Goal: Information Seeking & Learning: Learn about a topic

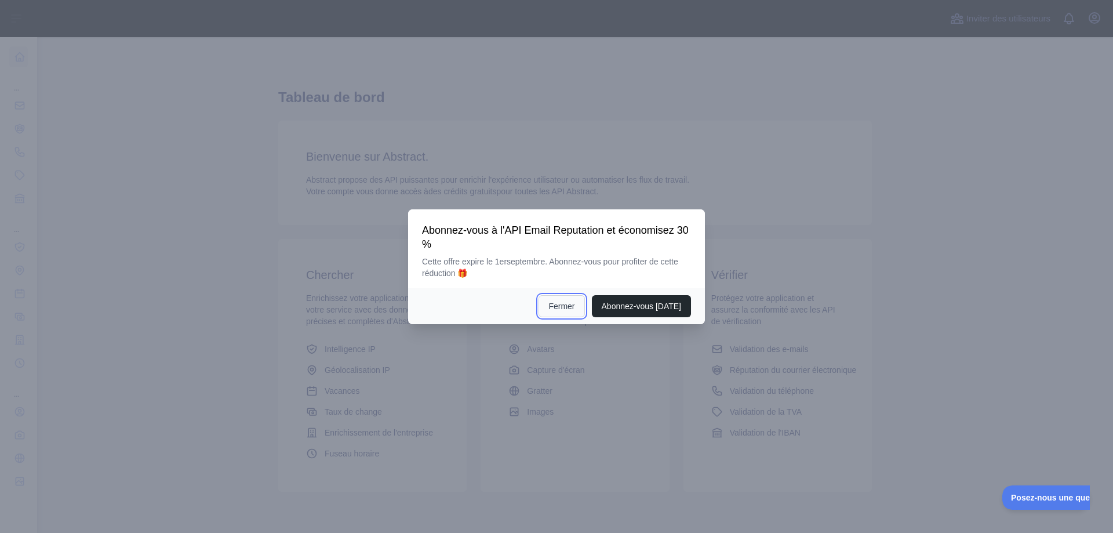
click at [549, 307] on font "Fermer" at bounding box center [561, 305] width 26 height 9
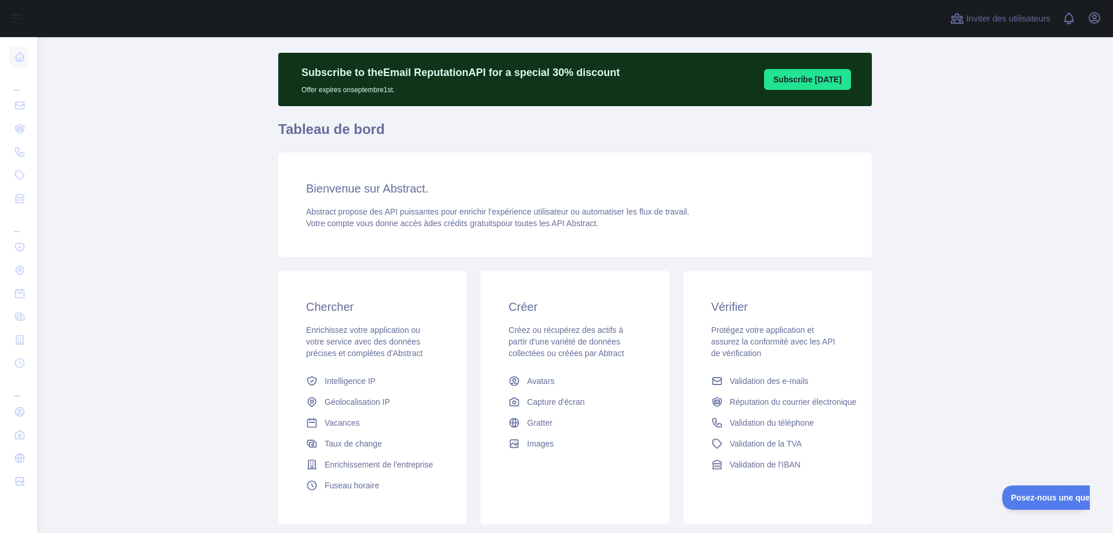
scroll to position [98, 0]
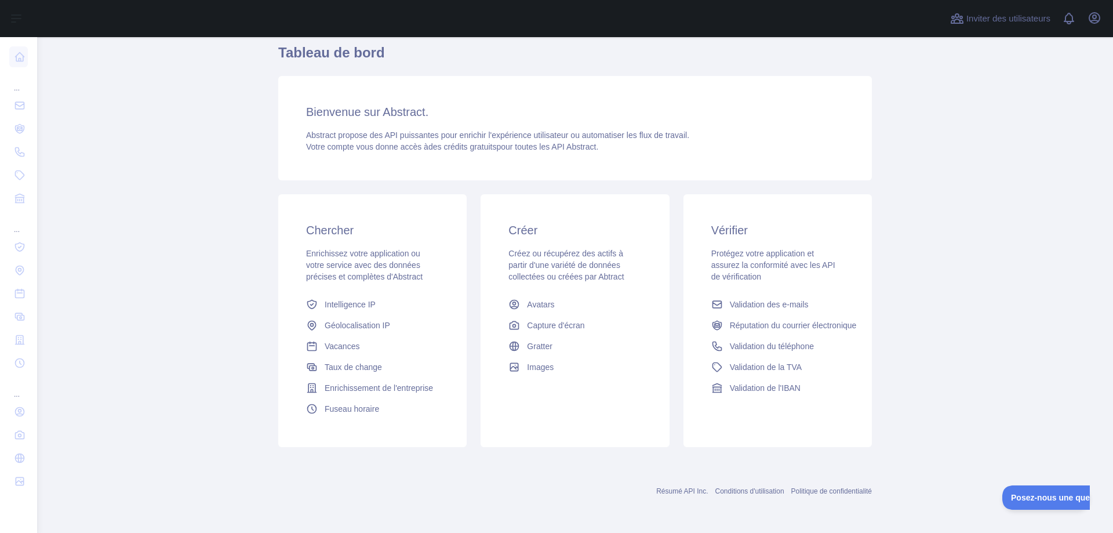
click at [964, 338] on main "Subscribe to the Email Reputation API for a special 30 % discount Offer expires…" at bounding box center [574, 284] width 1075 height 495
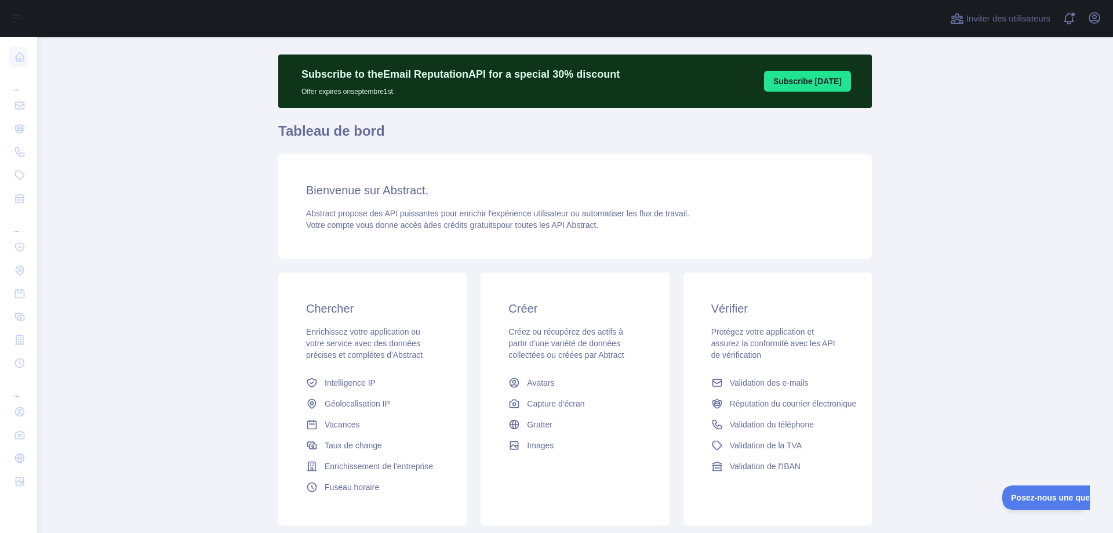
scroll to position [0, 0]
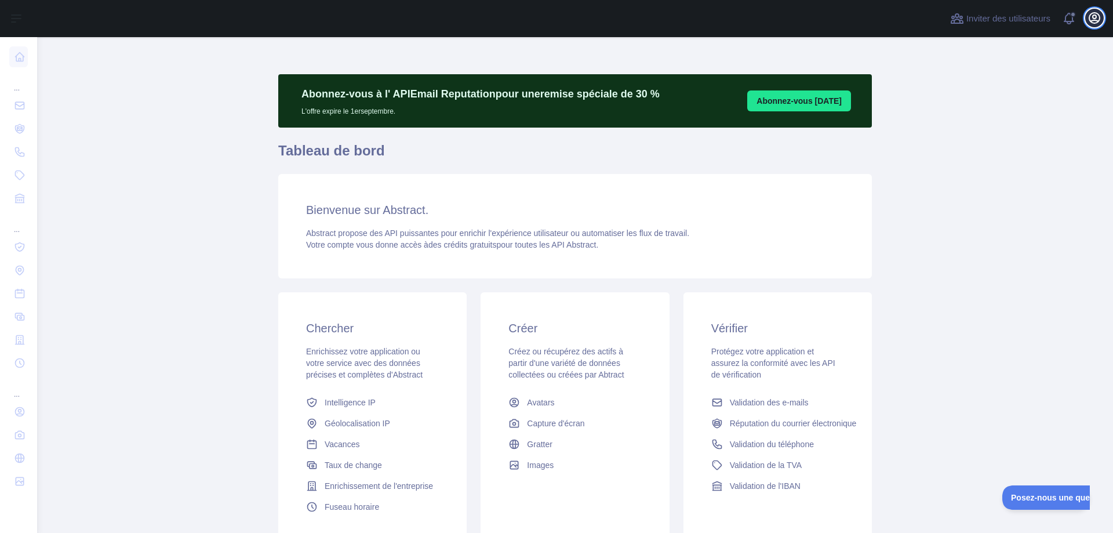
click at [1092, 14] on icon "button" at bounding box center [1094, 18] width 14 height 14
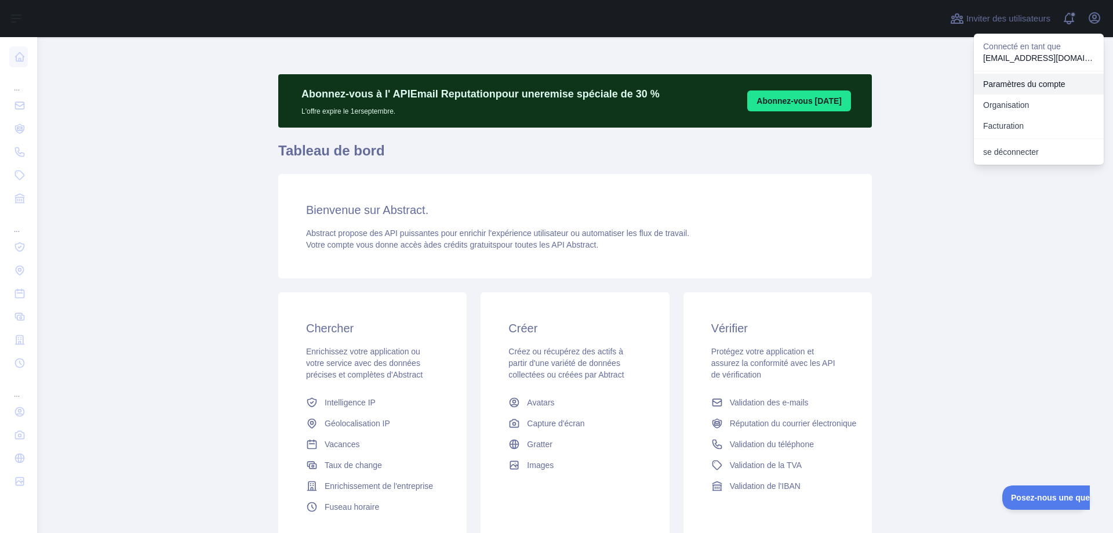
click at [1046, 81] on font "Paramètres du compte" at bounding box center [1024, 83] width 82 height 9
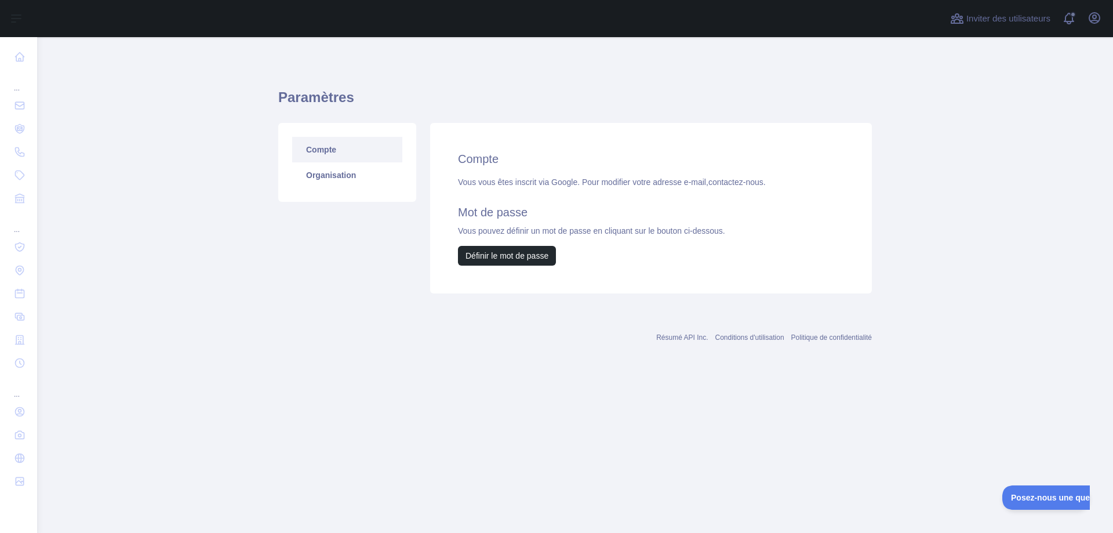
click at [323, 150] on font "Compte" at bounding box center [321, 149] width 30 height 9
click at [671, 344] on div "Résumé API Inc. Conditions d'utilisation Politique de confidentialité" at bounding box center [574, 330] width 593 height 42
click at [671, 341] on font "Résumé API Inc." at bounding box center [682, 337] width 52 height 8
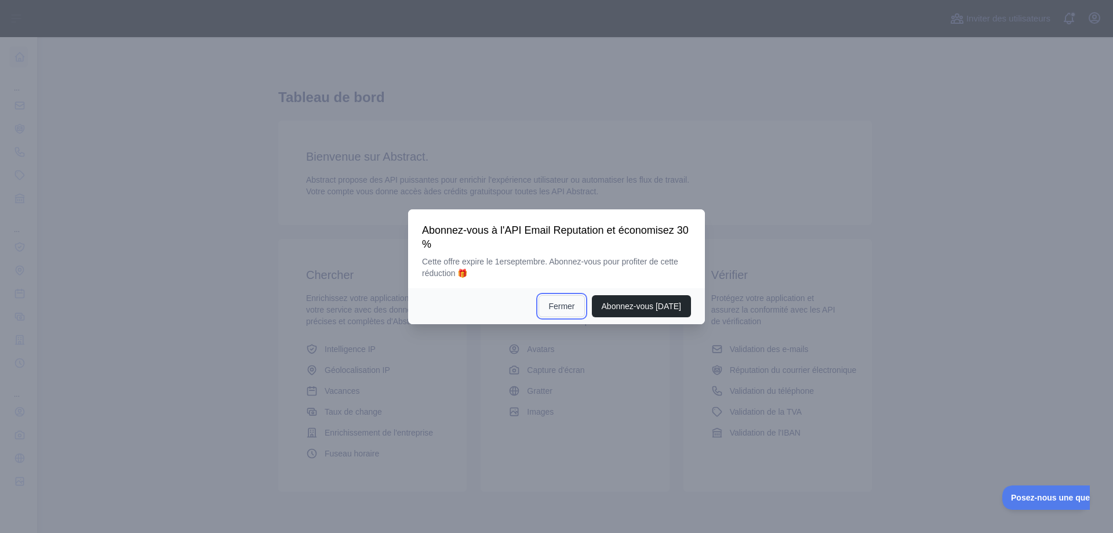
click at [548, 308] on font "Fermer" at bounding box center [561, 305] width 26 height 9
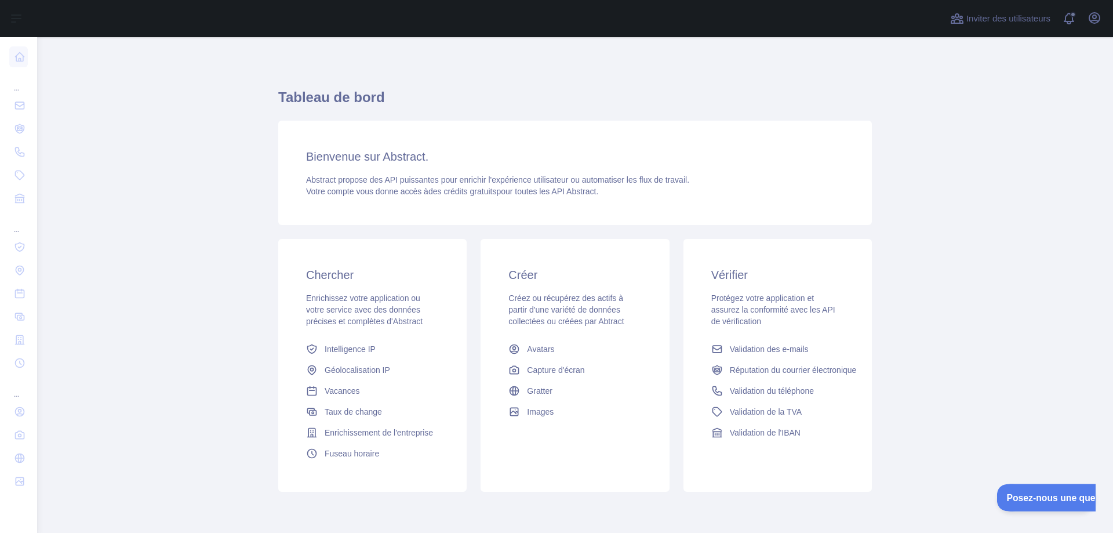
click at [1030, 503] on button "Posez-nous une question" at bounding box center [1054, 495] width 116 height 24
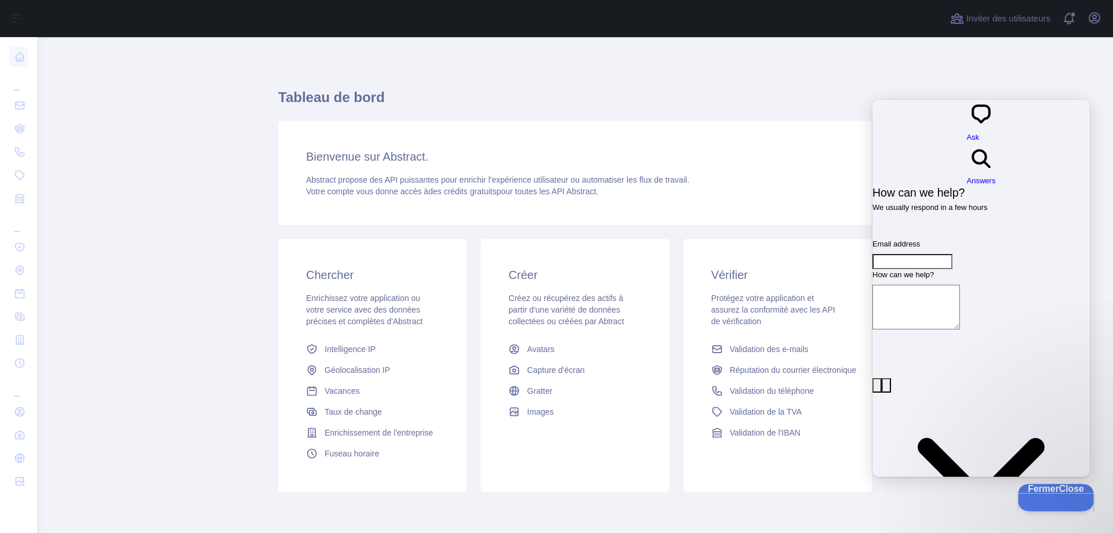
click at [1040, 491] on font "Fermer" at bounding box center [1039, 487] width 27 height 9
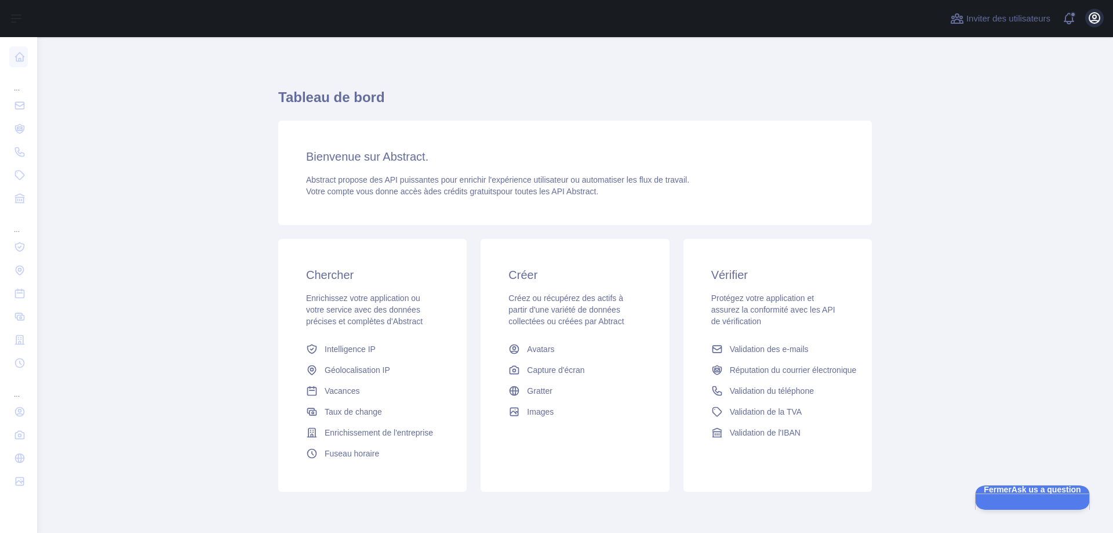
click at [1088, 13] on icon "button" at bounding box center [1094, 18] width 14 height 14
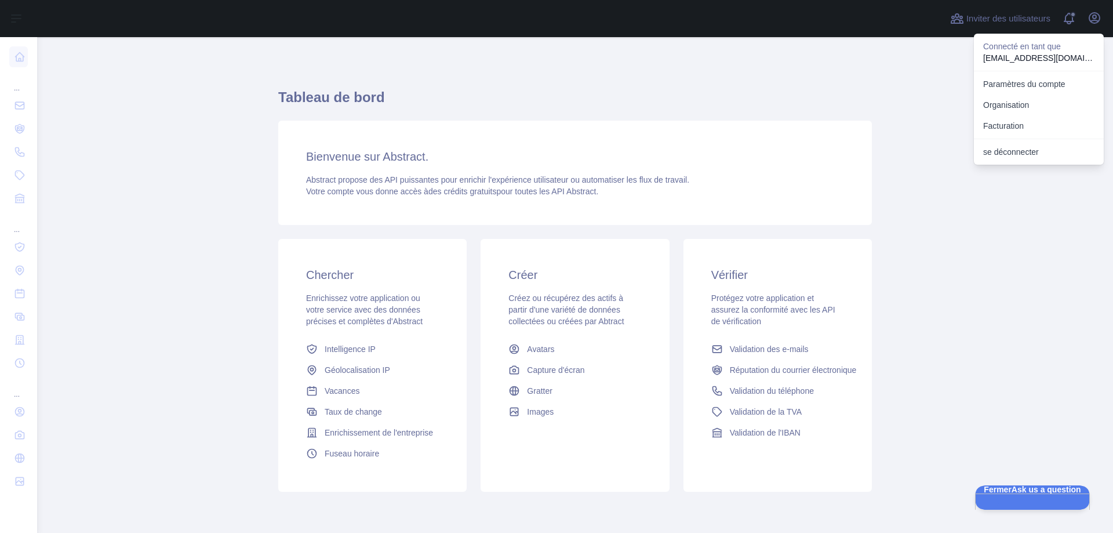
click at [820, 68] on div "Tableau de bord Bienvenue sur Abstract. Abstract propose des API puissantes pou…" at bounding box center [574, 286] width 593 height 443
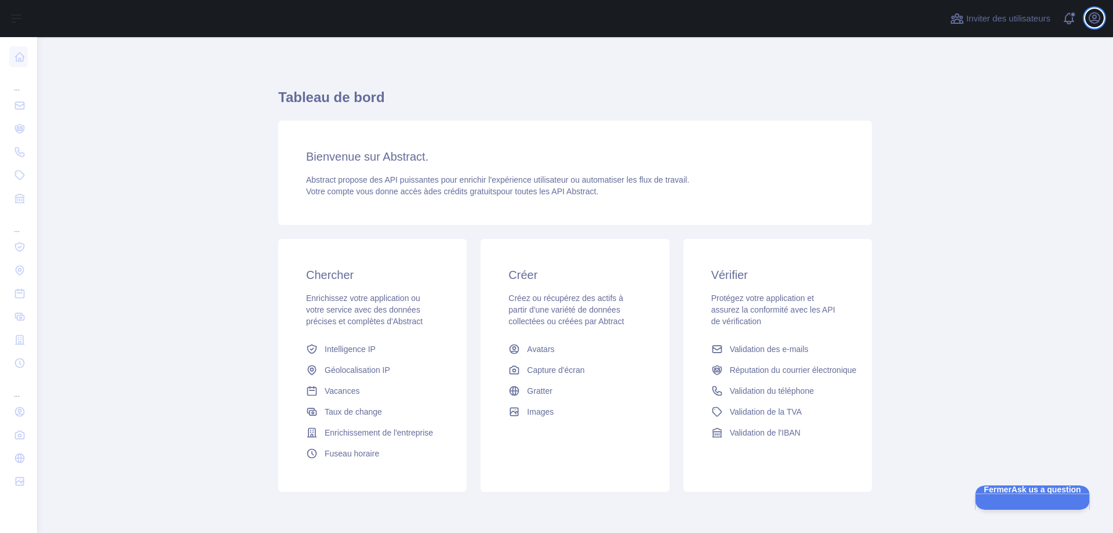
scroll to position [45, 0]
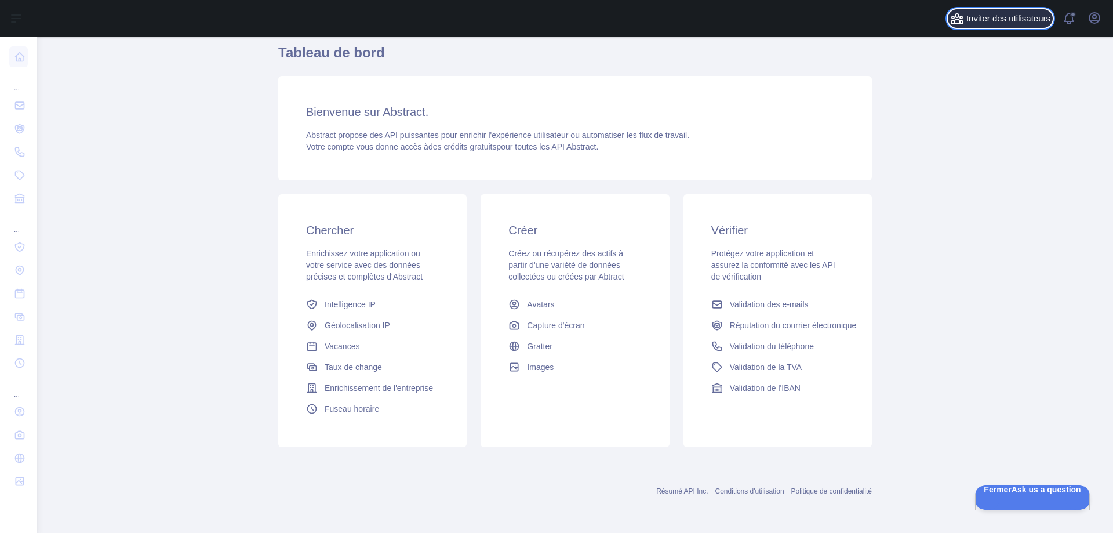
click at [1006, 20] on font "Inviter des utilisateurs" at bounding box center [1008, 18] width 84 height 10
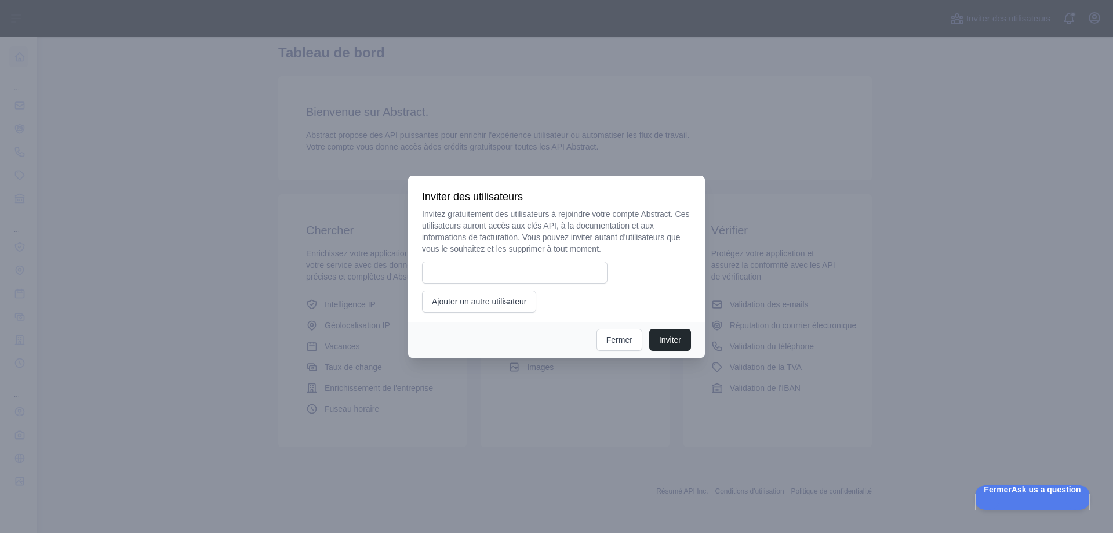
click at [913, 93] on div at bounding box center [556, 266] width 1113 height 533
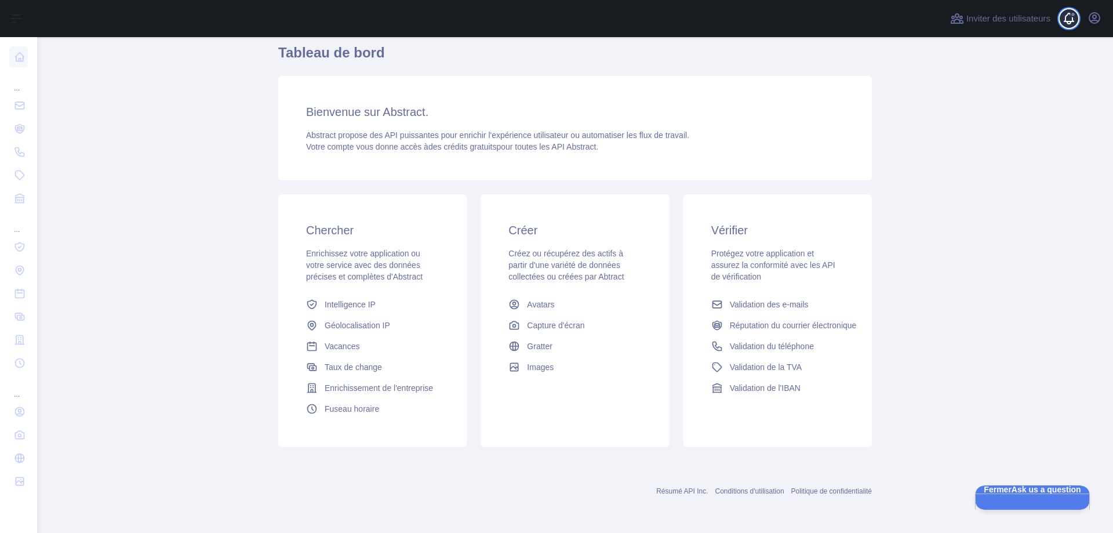
click at [1084, 14] on span at bounding box center [1073, 18] width 23 height 37
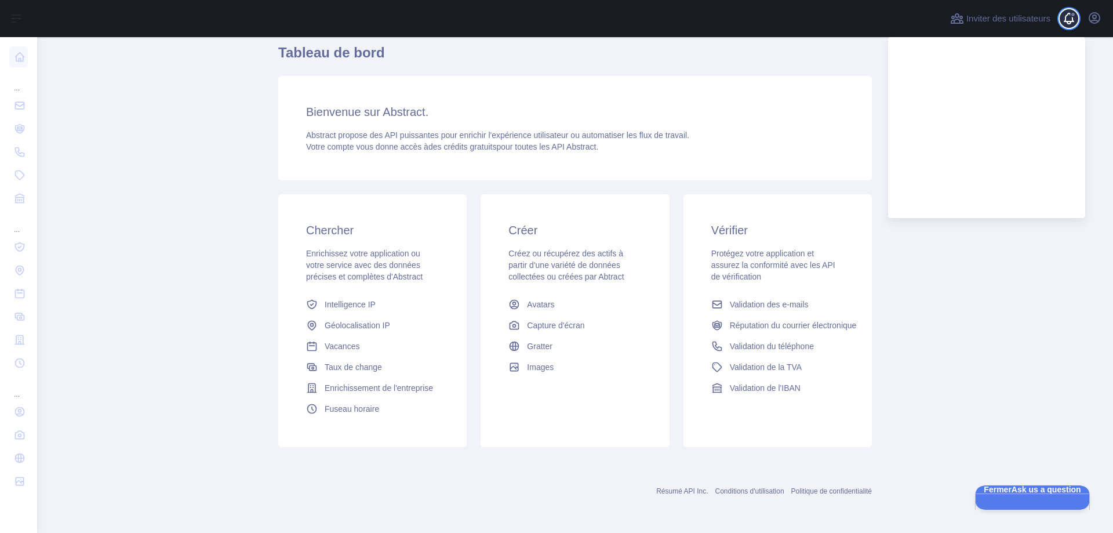
click at [1069, 18] on span at bounding box center [1073, 18] width 23 height 37
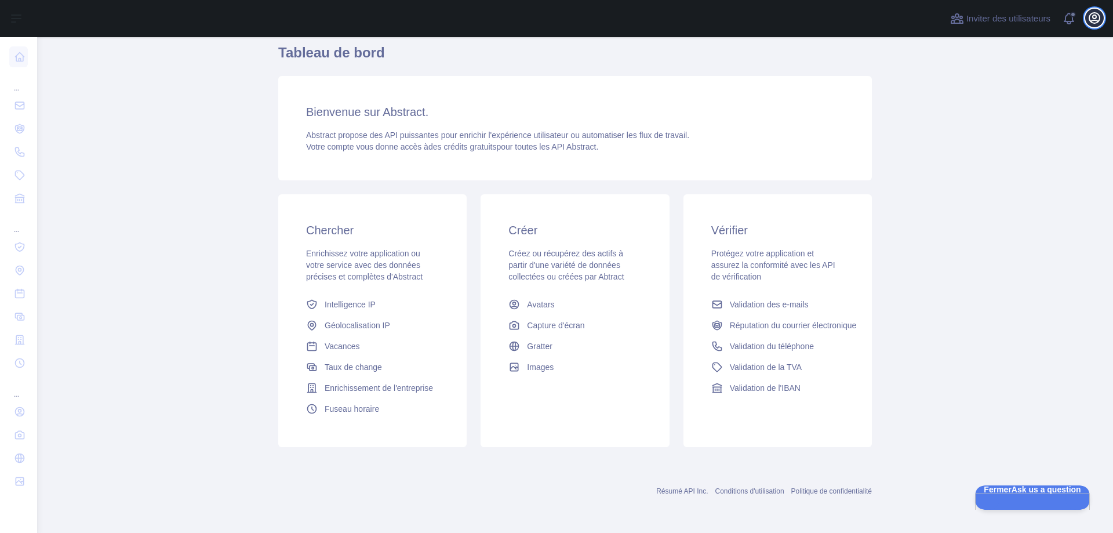
click at [1091, 13] on icon "button" at bounding box center [1094, 18] width 10 height 10
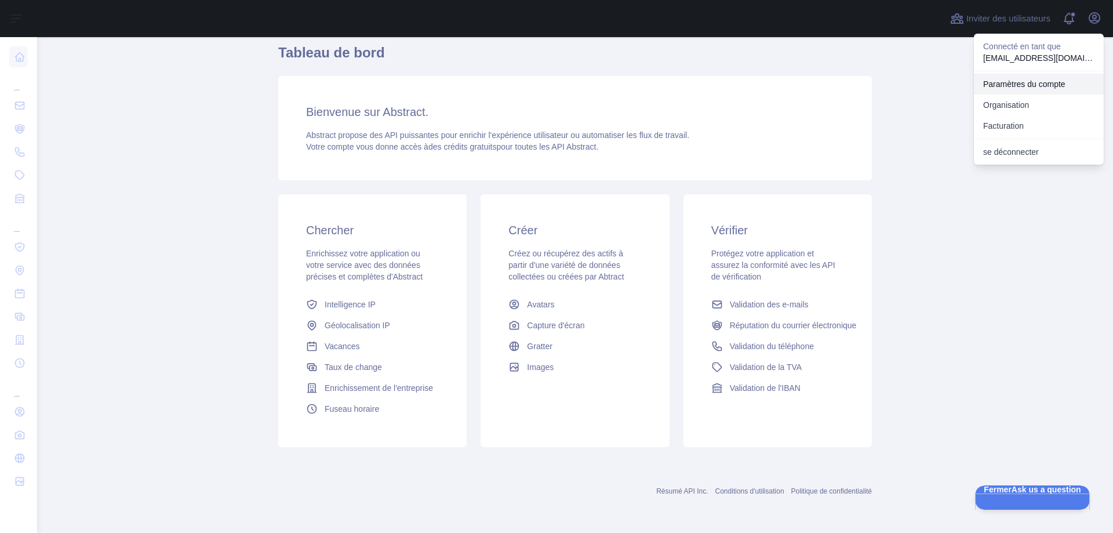
click at [1005, 85] on font "Paramètres du compte" at bounding box center [1024, 83] width 82 height 9
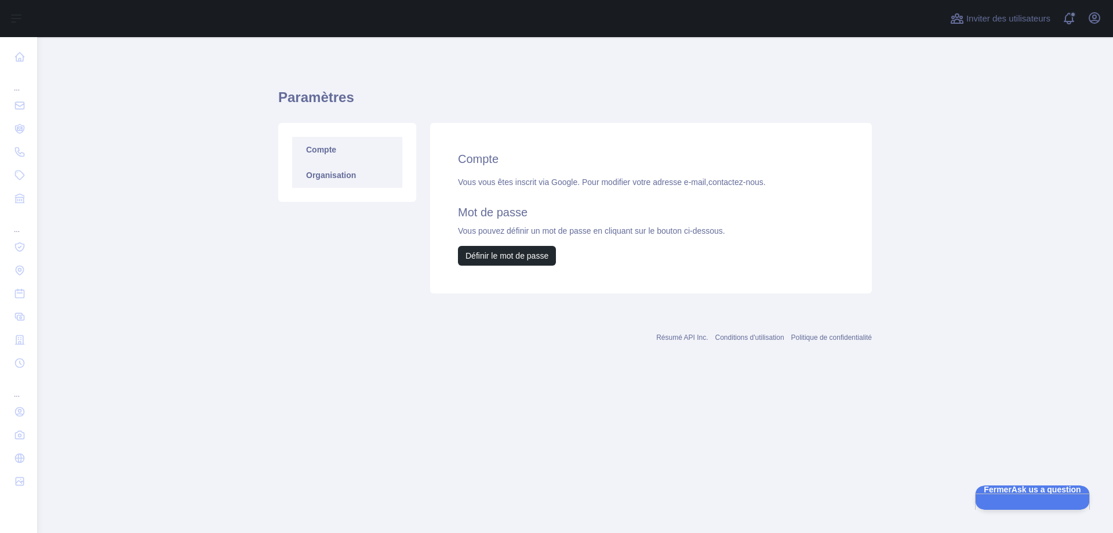
click at [353, 177] on link "Organisation" at bounding box center [347, 174] width 110 height 25
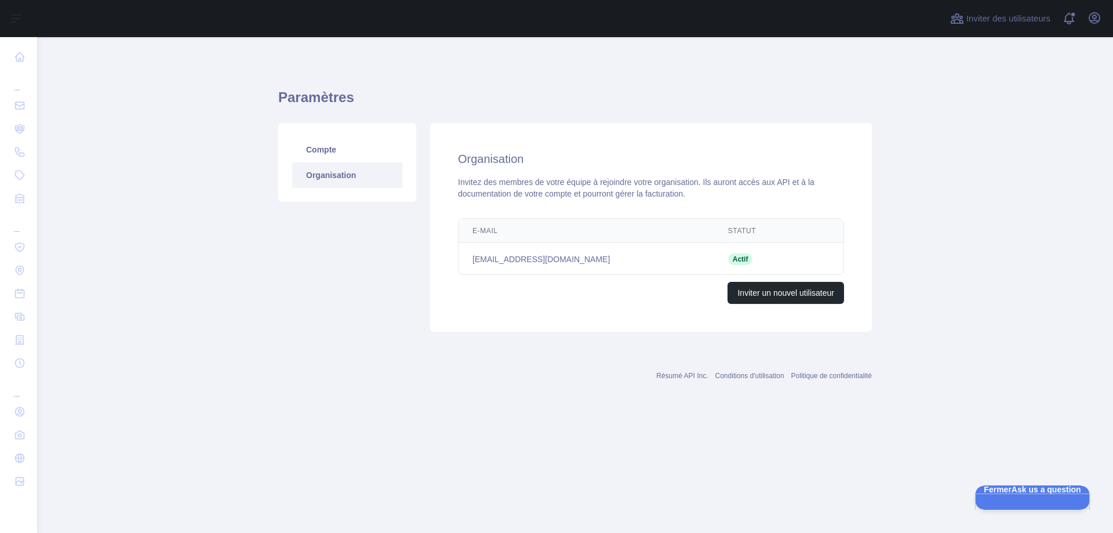
click at [359, 162] on link "Organisation" at bounding box center [347, 174] width 110 height 25
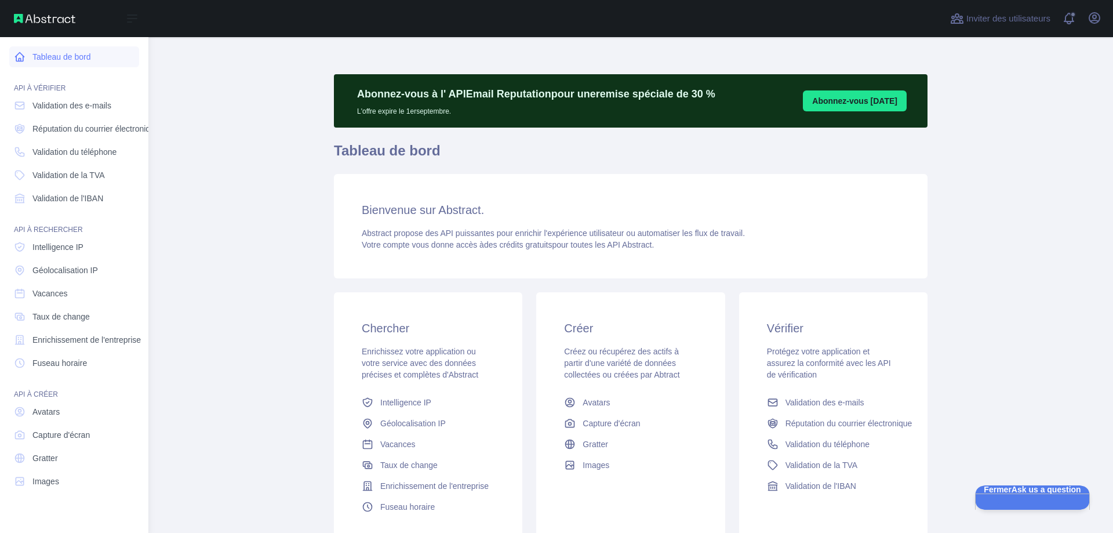
click at [77, 56] on font "Tableau de bord" at bounding box center [61, 56] width 58 height 9
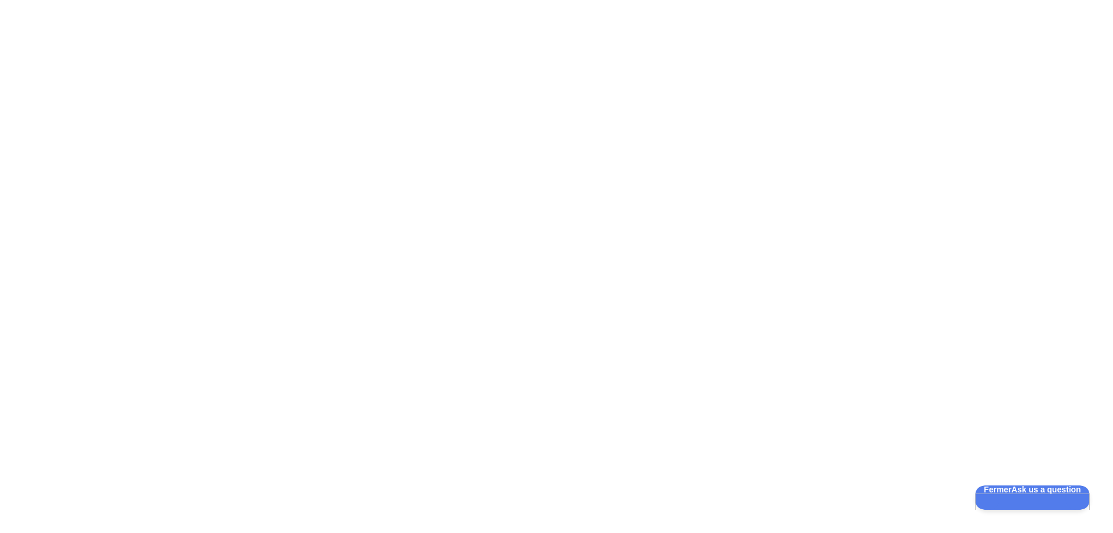
click at [590, 247] on div at bounding box center [556, 266] width 1113 height 533
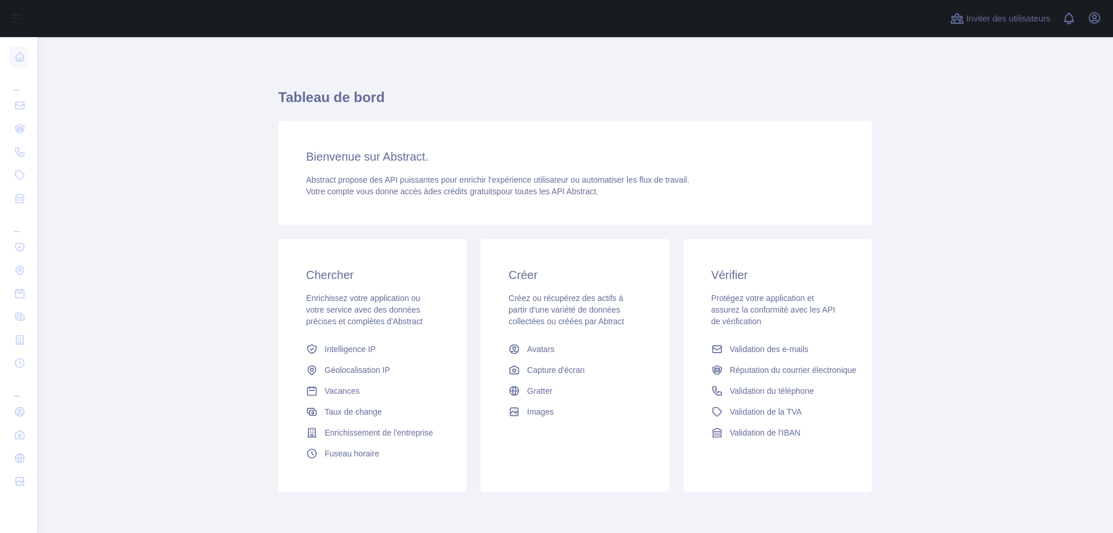
drag, startPoint x: 210, startPoint y: 256, endPoint x: 201, endPoint y: 257, distance: 8.7
click at [210, 256] on main "Tableau de bord Bienvenue sur Abstract. Abstract propose des API puissantes pou…" at bounding box center [574, 284] width 1075 height 495
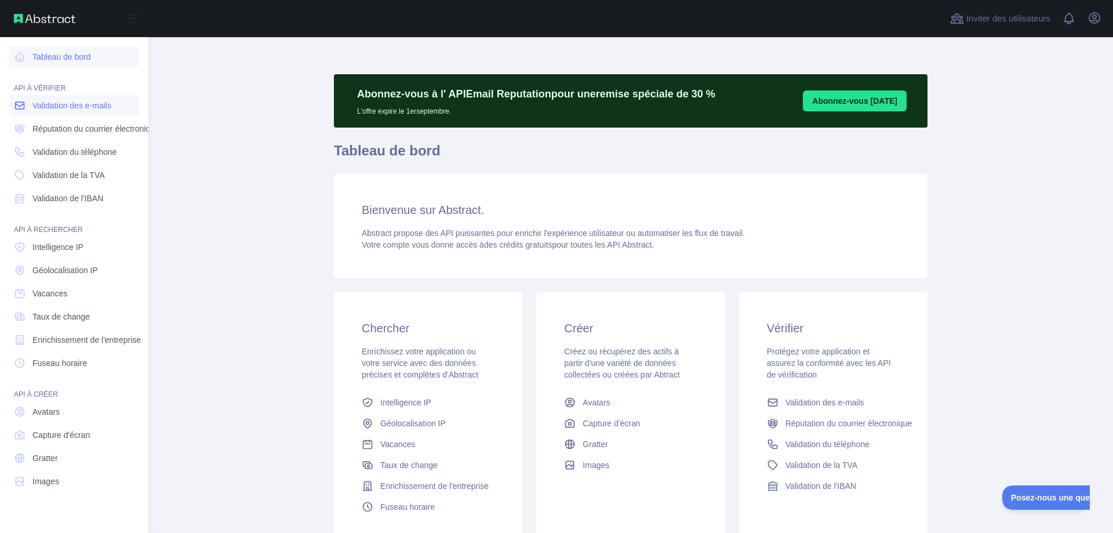
click at [64, 114] on link "Validation des e-mails" at bounding box center [74, 105] width 130 height 21
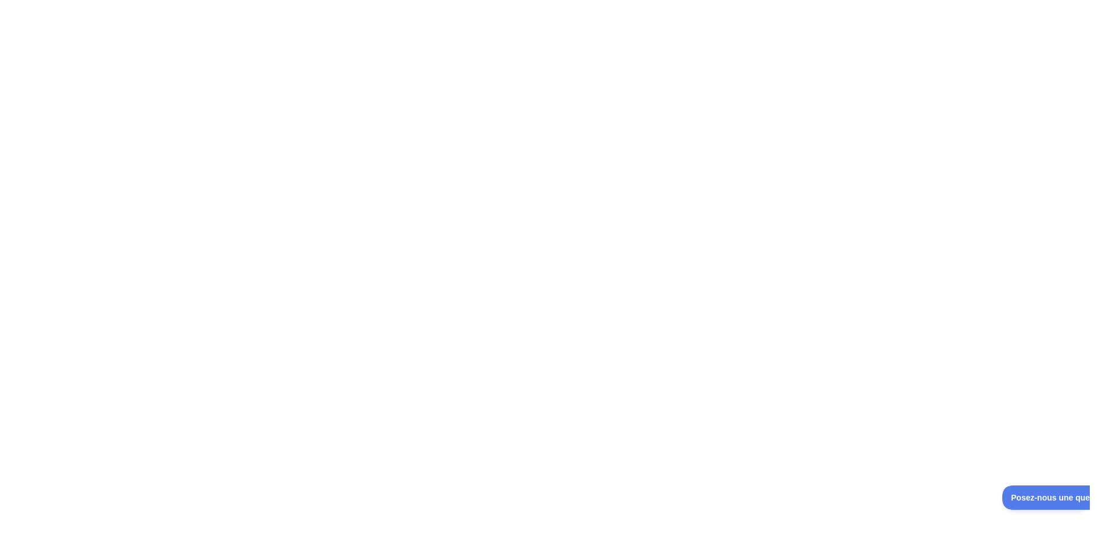
click at [365, 228] on div at bounding box center [556, 266] width 1113 height 533
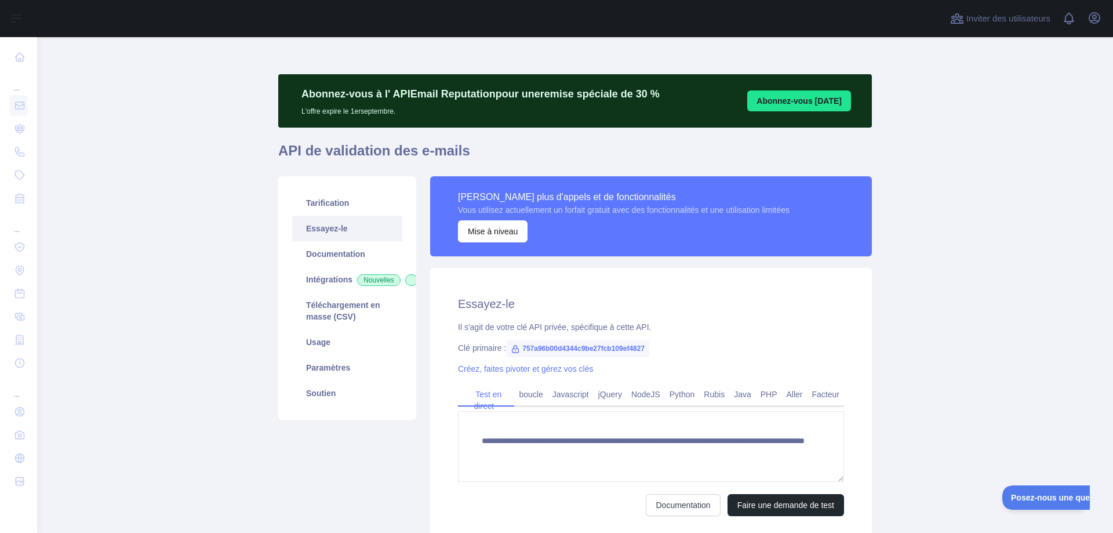
click at [260, 299] on main "**********" at bounding box center [574, 284] width 1075 height 495
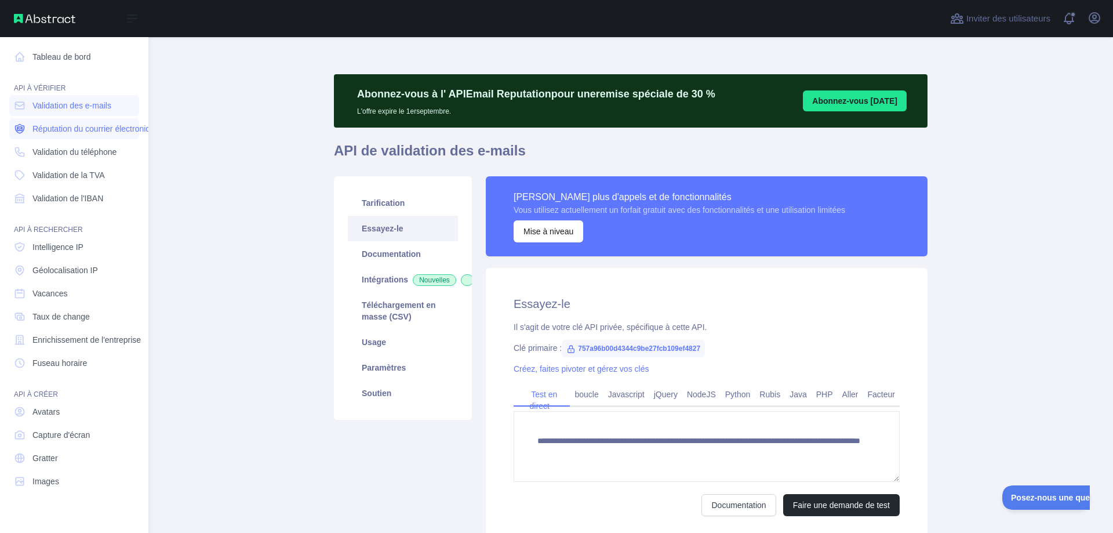
click at [104, 138] on link "Réputation du courrier électronique" at bounding box center [74, 128] width 130 height 21
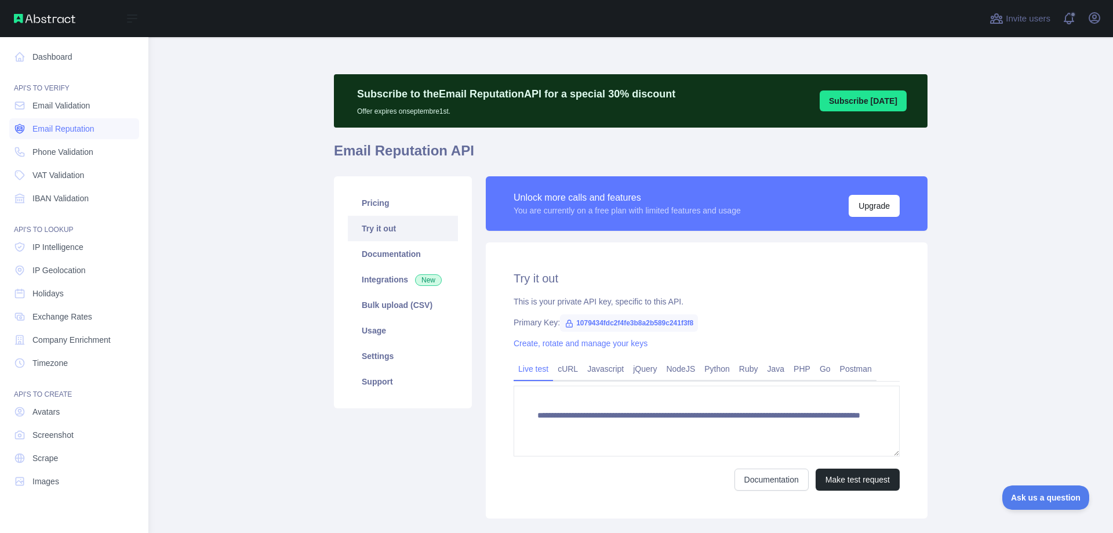
click at [72, 123] on span "Email Reputation" at bounding box center [63, 129] width 62 height 12
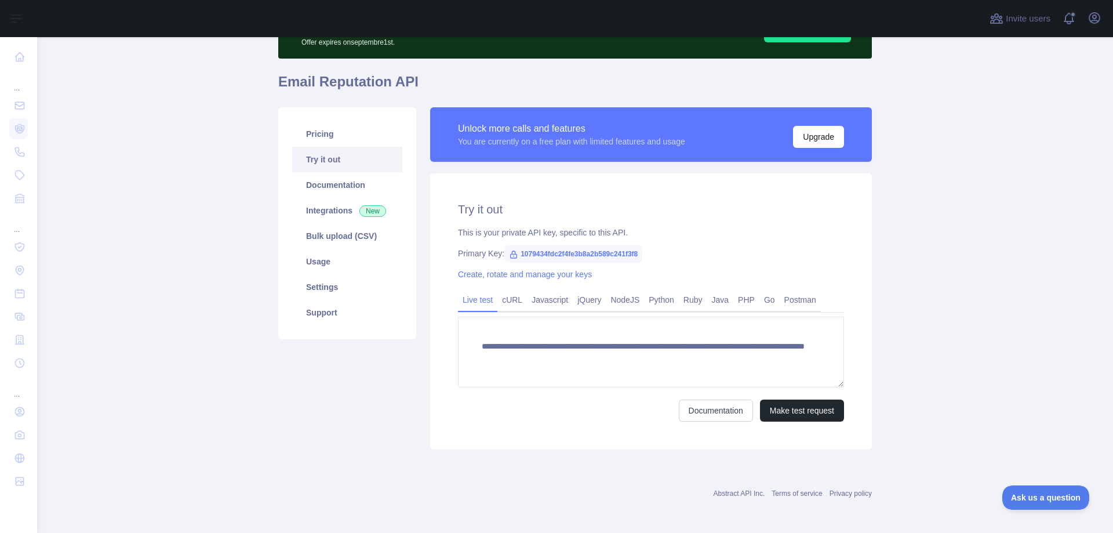
scroll to position [71, 0]
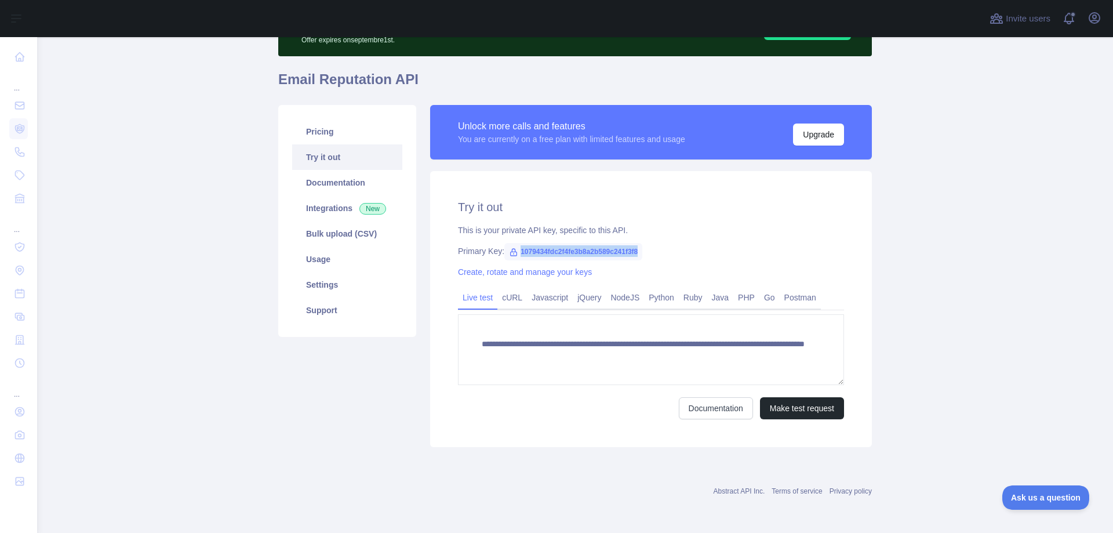
drag, startPoint x: 513, startPoint y: 252, endPoint x: 648, endPoint y: 253, distance: 135.0
click at [648, 253] on div "Primary Key: 1079434fdc2f4fe3b8a2b589c241f3f8" at bounding box center [651, 251] width 386 height 12
copy span "1079434fdc2f4fe3b8a2b589c241f3f8"
click at [23, 338] on icon at bounding box center [20, 340] width 9 height 9
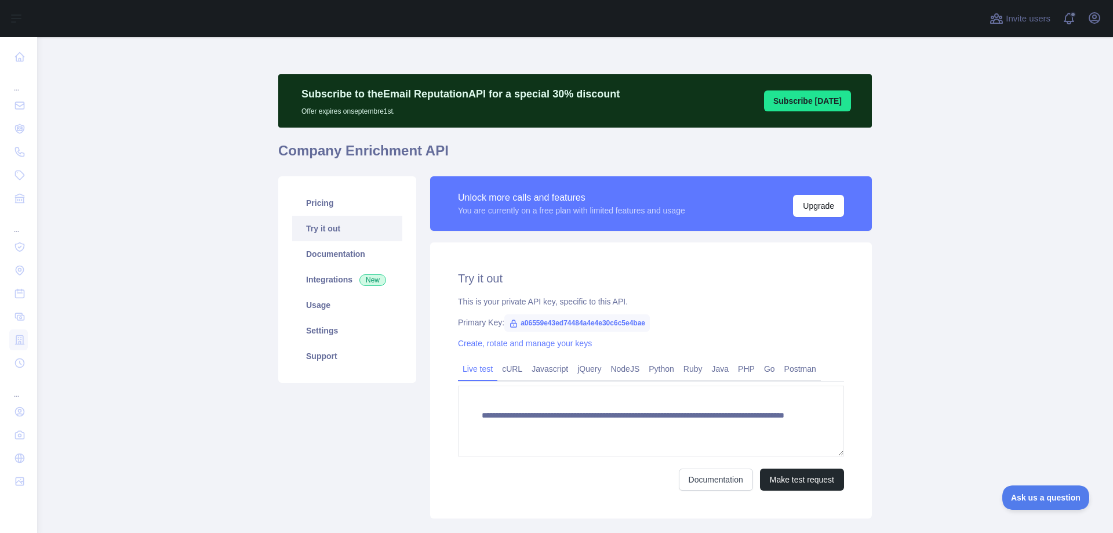
click at [318, 424] on div "Pricing Try it out Documentation Integrations New Usage Settings Support" at bounding box center [347, 347] width 152 height 342
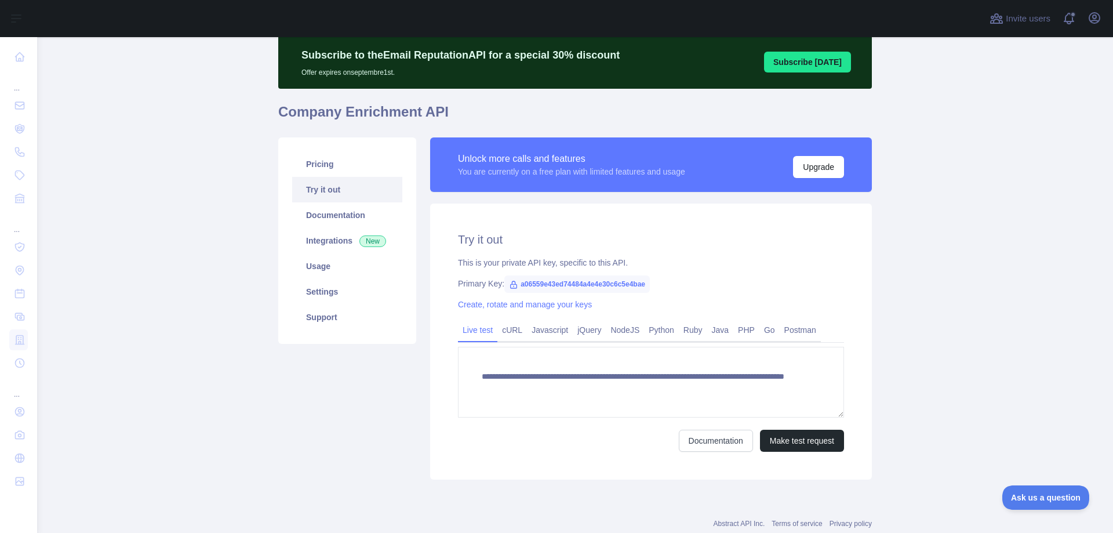
scroll to position [58, 0]
